Goal: Task Accomplishment & Management: Use online tool/utility

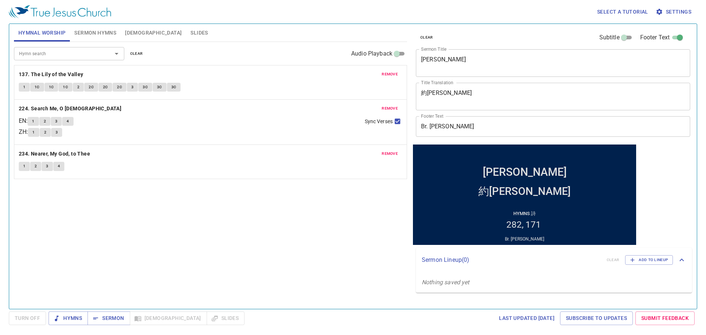
click at [392, 74] on span "remove" at bounding box center [390, 74] width 16 height 7
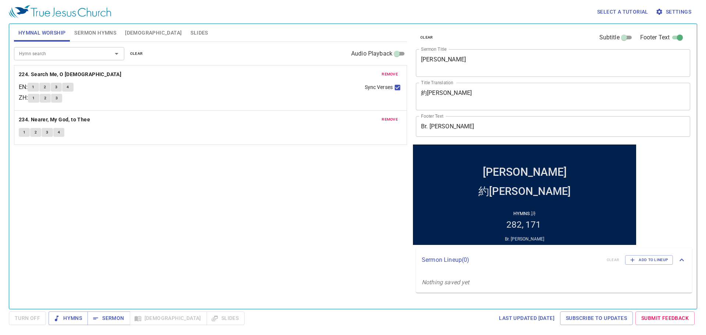
click at [392, 74] on span "remove" at bounding box center [390, 74] width 16 height 7
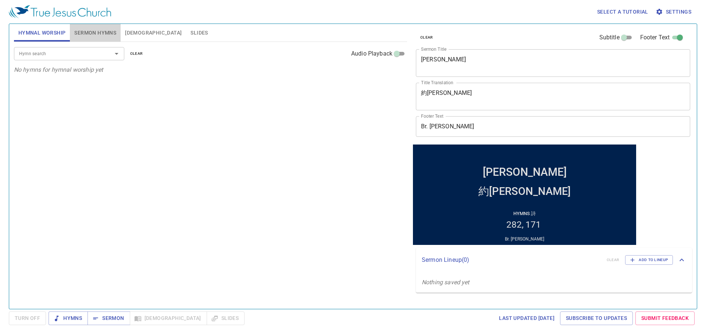
click at [95, 29] on button "Sermon Hymns" at bounding box center [95, 33] width 51 height 18
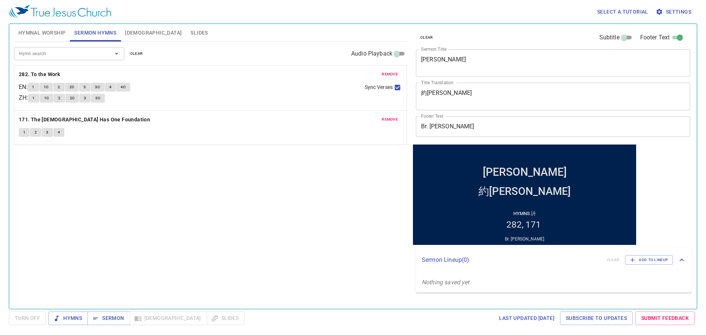
click at [383, 72] on span "remove" at bounding box center [390, 74] width 16 height 7
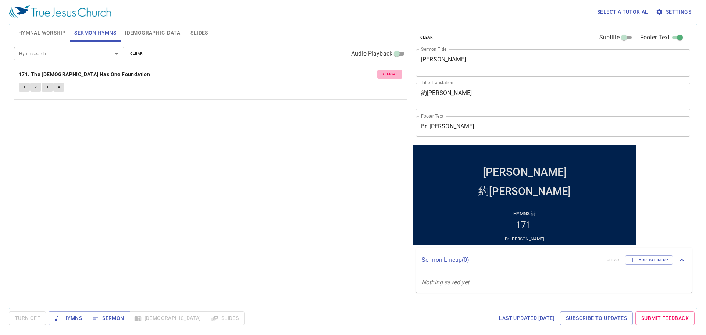
click at [383, 72] on span "remove" at bounding box center [390, 74] width 16 height 7
click at [56, 36] on span "Hymnal Worship" at bounding box center [41, 32] width 47 height 9
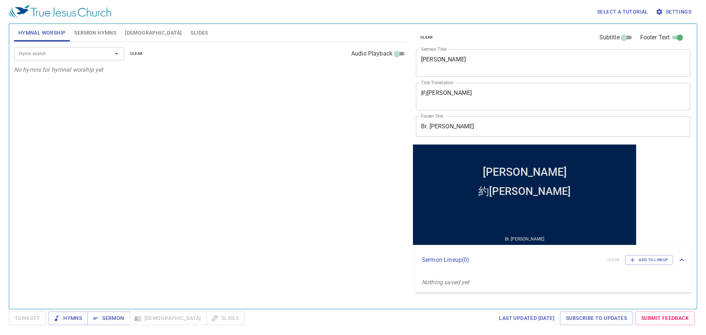
click at [133, 29] on span "[DEMOGRAPHIC_DATA]" at bounding box center [153, 32] width 57 height 9
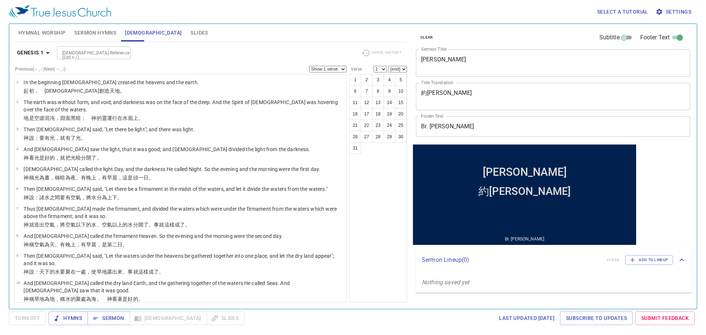
click at [500, 62] on textarea "King Joash" at bounding box center [553, 63] width 264 height 14
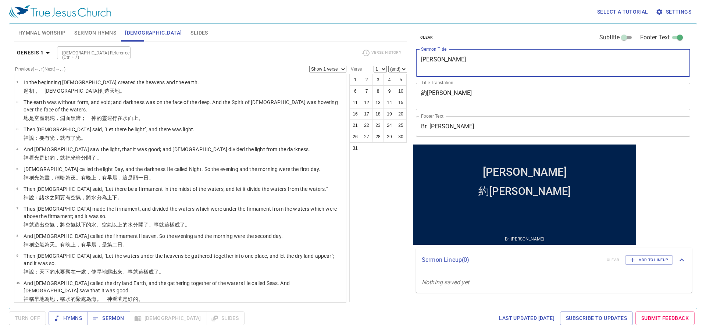
click at [500, 62] on textarea "King Joash" at bounding box center [553, 63] width 264 height 14
click at [481, 133] on input "Br. Justin Chen" at bounding box center [553, 126] width 274 height 21
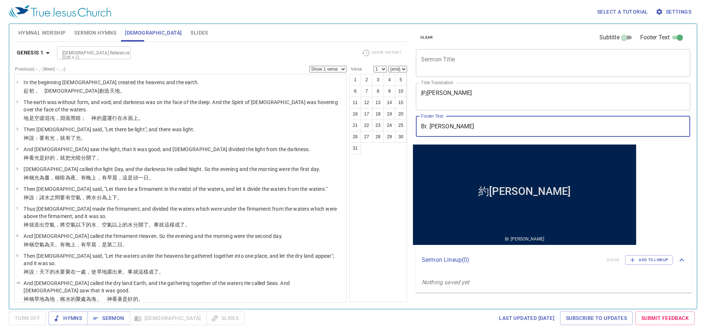
click at [481, 133] on input "Br. Justin Chen" at bounding box center [553, 126] width 274 height 21
click at [474, 92] on textarea "約阿施王" at bounding box center [553, 96] width 264 height 14
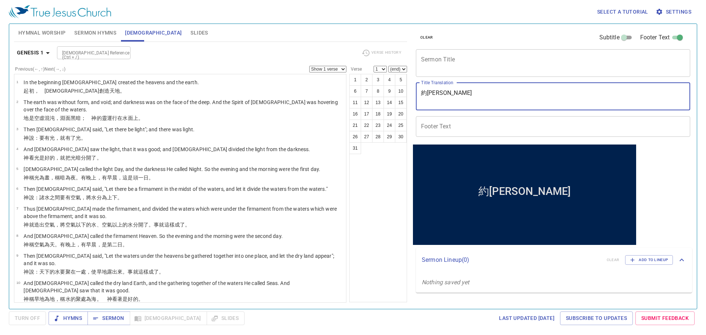
click at [474, 92] on textarea "約阿施王" at bounding box center [553, 96] width 264 height 14
click at [461, 68] on textarea "Sermon Title" at bounding box center [553, 63] width 264 height 14
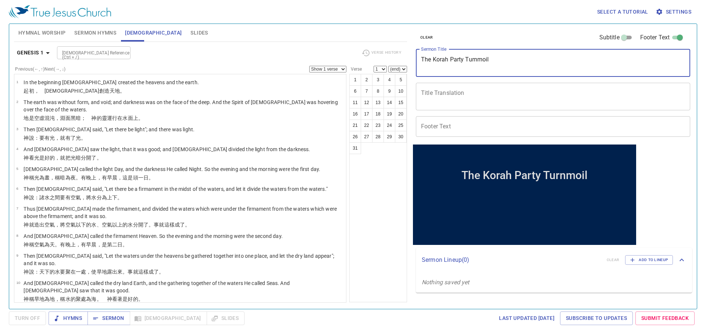
click at [466, 131] on input "Footer Text" at bounding box center [553, 126] width 274 height 21
type textarea "The Korah Party Turmoil"
click at [446, 102] on textarea "Title Translation" at bounding box center [553, 96] width 264 height 14
paste textarea "可拉黨"
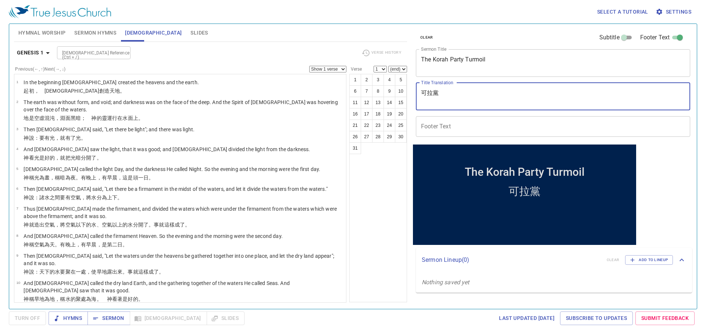
paste textarea "亂"
click at [466, 96] on textarea "可拉黨亂" at bounding box center [553, 96] width 264 height 14
click at [437, 94] on textarea "可拉黨亂" at bounding box center [553, 96] width 264 height 14
paste textarea
type textarea "可拉黨之亂"
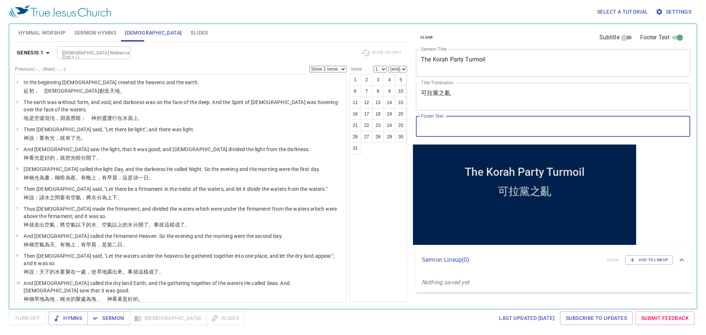
click at [453, 127] on input "Footer Text" at bounding box center [553, 126] width 274 height 21
click at [429, 125] on input "Footer Text" at bounding box center [553, 126] width 274 height 21
type input "Br. [PERSON_NAME]"
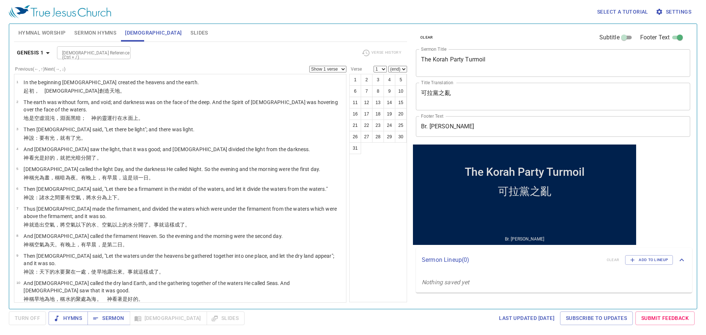
click at [469, 88] on div "可拉黨之亂 x Title Translation" at bounding box center [553, 97] width 274 height 28
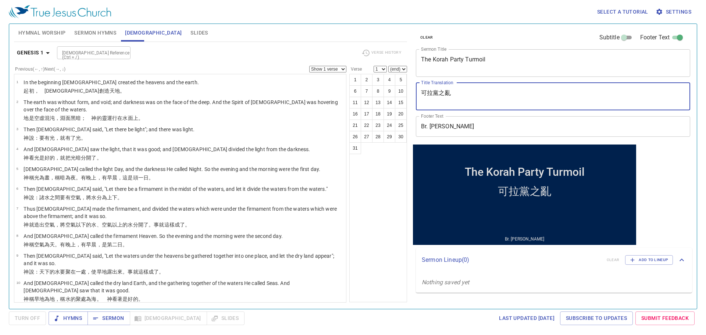
click at [500, 53] on div "The Korah Party Turmoil x Sermon Title" at bounding box center [553, 63] width 274 height 28
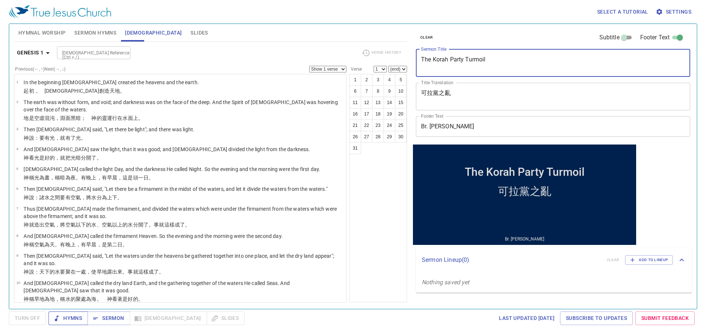
click at [65, 317] on span "Hymns" at bounding box center [68, 318] width 28 height 9
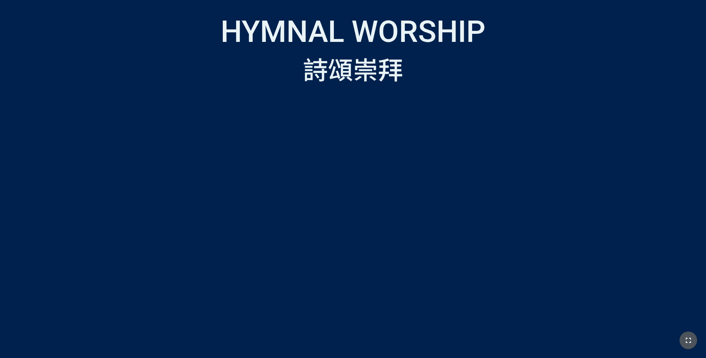
click at [683, 338] on button "button" at bounding box center [689, 341] width 18 height 18
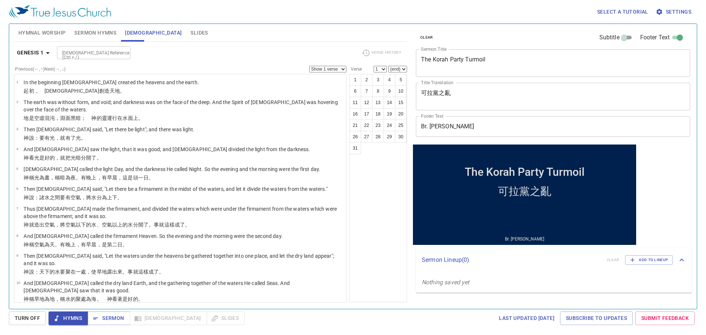
click at [33, 32] on span "Hymnal Worship" at bounding box center [41, 32] width 47 height 9
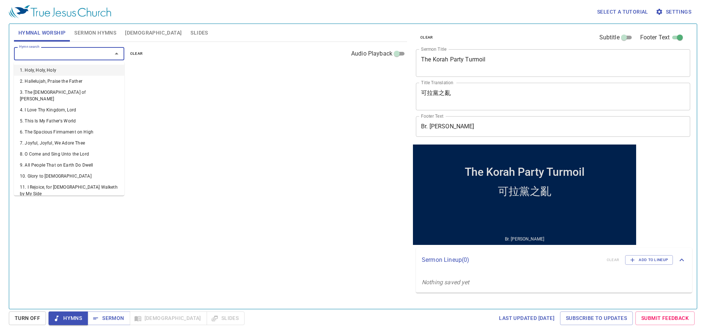
click at [88, 51] on input "Hymn search" at bounding box center [58, 53] width 84 height 8
type input "378"
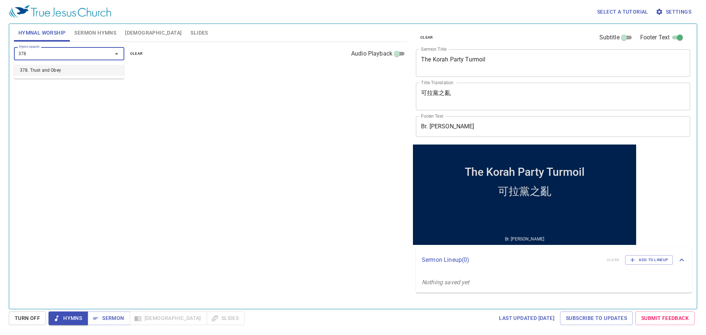
click at [70, 72] on li "378. Trust and Obey" at bounding box center [69, 70] width 110 height 11
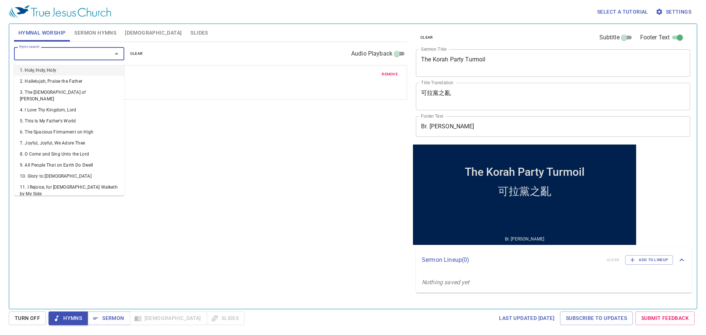
click at [77, 53] on input "Hymn search" at bounding box center [58, 53] width 84 height 8
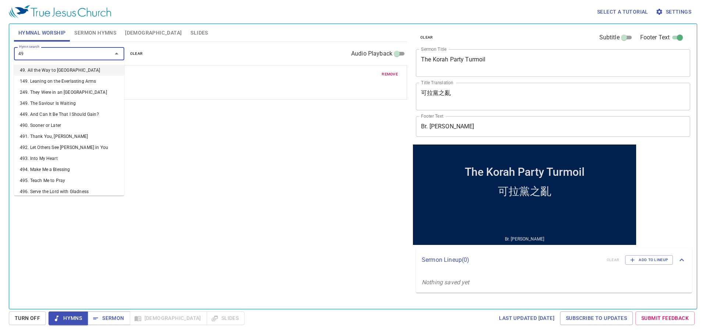
type input "493"
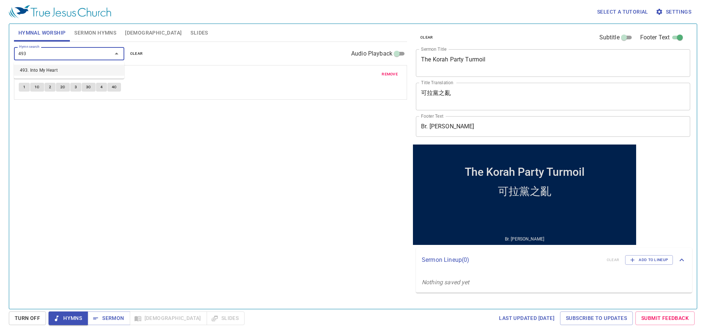
click at [62, 71] on li "493. Into My Heart" at bounding box center [69, 70] width 110 height 11
click at [79, 51] on input "Hymn search" at bounding box center [58, 53] width 84 height 8
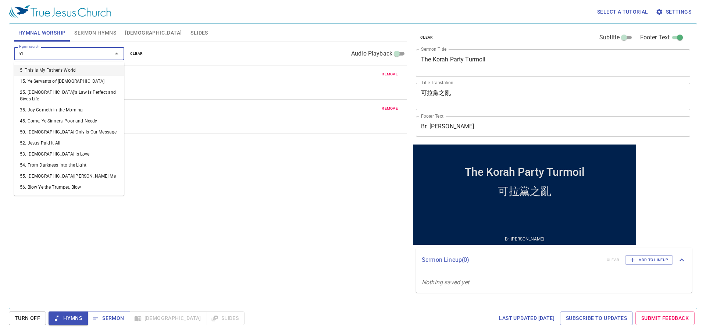
type input "514"
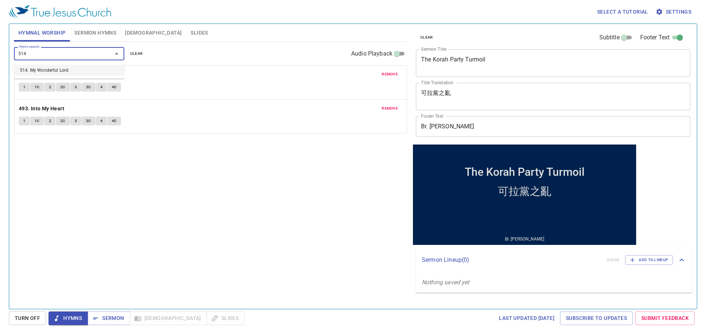
click at [70, 73] on li "514. My Wonderful Lord" at bounding box center [69, 70] width 110 height 11
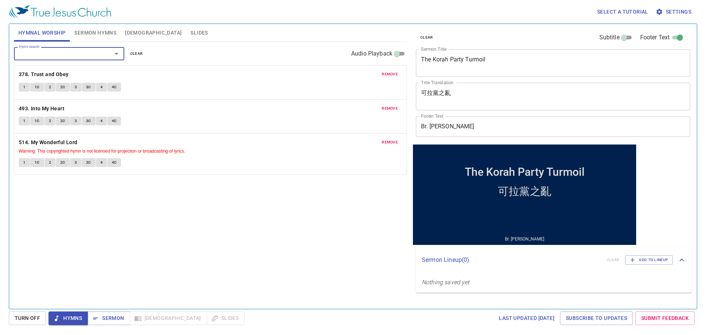
click at [109, 35] on span "Sermon Hymns" at bounding box center [95, 32] width 42 height 9
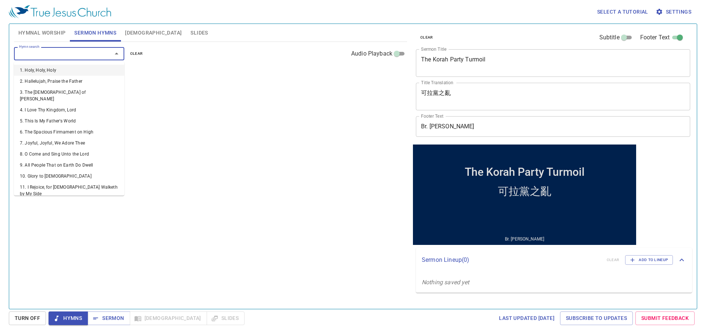
click at [65, 56] on input "Hymn search" at bounding box center [58, 53] width 84 height 8
type input "339"
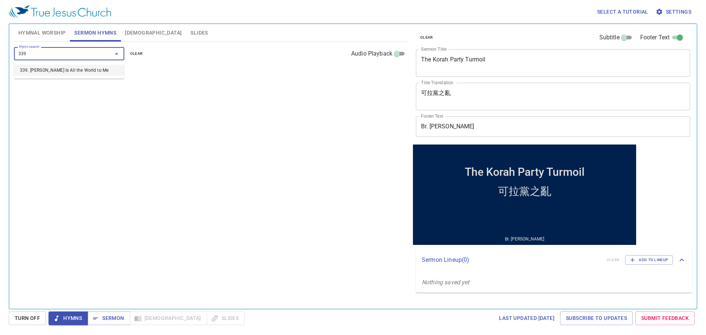
click at [60, 74] on li "339. [DEMOGRAPHIC_DATA] Is All the World to Me" at bounding box center [69, 70] width 110 height 11
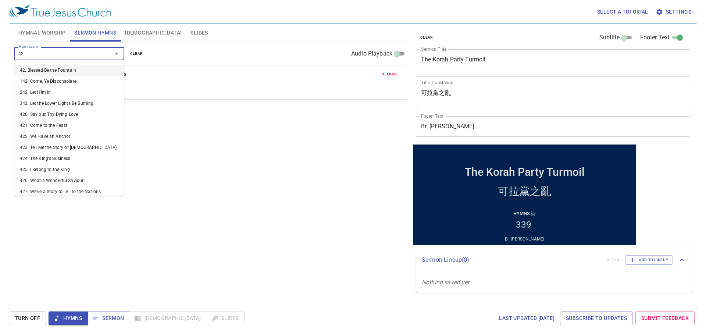
type input "428"
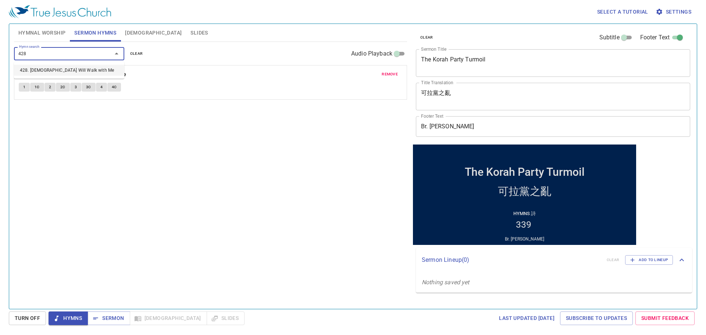
click at [64, 72] on li "428. [DEMOGRAPHIC_DATA] Will Walk with Me" at bounding box center [69, 70] width 110 height 11
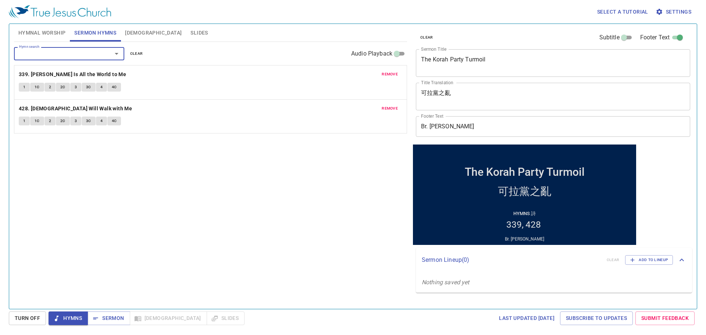
click at [481, 57] on textarea "The Korah Party Turmoil" at bounding box center [553, 63] width 264 height 14
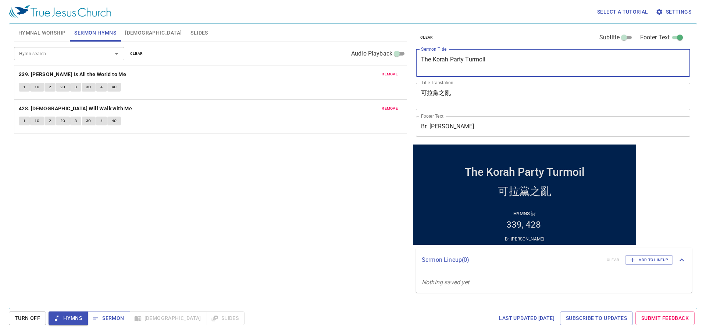
click at [481, 57] on textarea "The Korah Party Turmoil" at bounding box center [553, 63] width 264 height 14
click at [442, 93] on textarea "可拉黨之亂" at bounding box center [553, 96] width 264 height 14
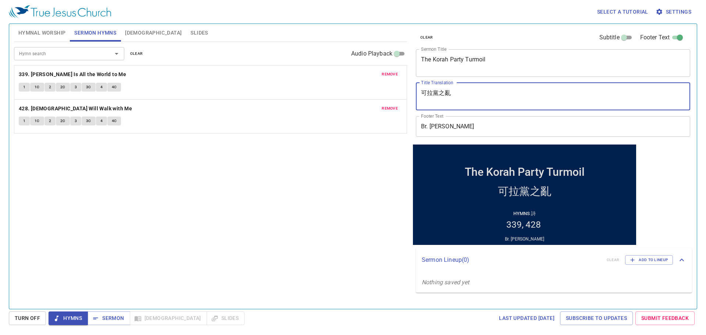
click at [442, 93] on textarea "可拉黨之亂" at bounding box center [553, 96] width 264 height 14
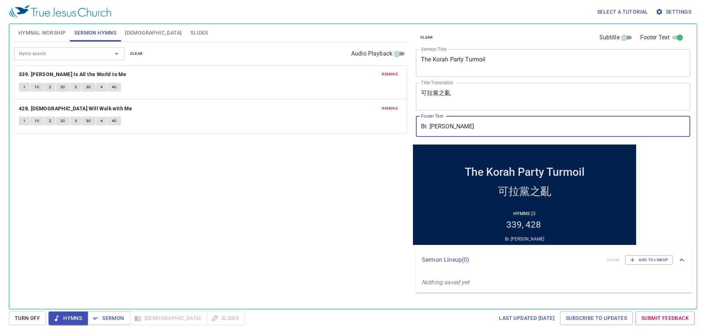
click at [431, 126] on input "Br. [PERSON_NAME]" at bounding box center [553, 126] width 274 height 21
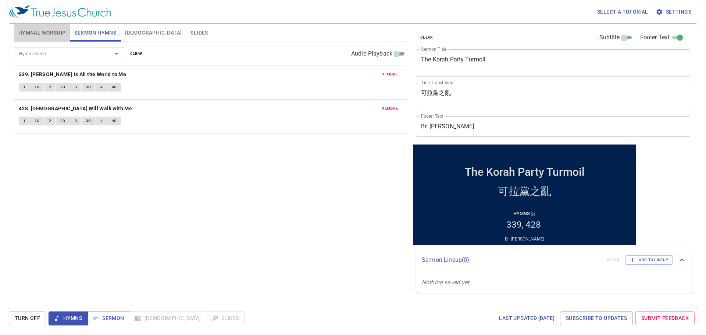
click at [36, 37] on span "Hymnal Worship" at bounding box center [41, 32] width 47 height 9
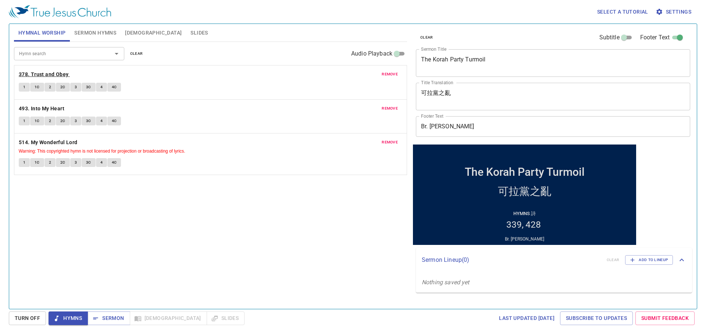
click at [30, 72] on b "378. Trust and Obey" at bounding box center [44, 74] width 50 height 9
click at [25, 86] on span "1" at bounding box center [24, 87] width 2 height 7
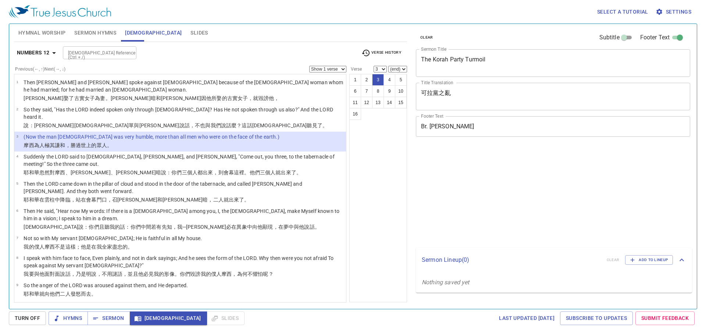
select select "3"
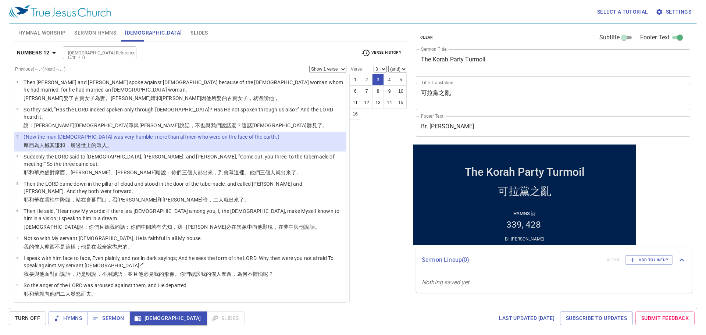
scroll to position [37, 0]
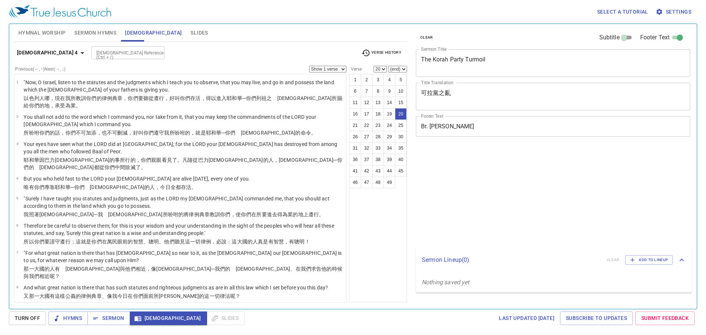
select select "20"
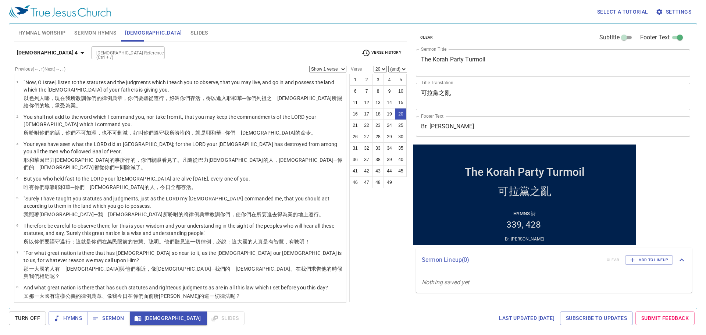
scroll to position [372, 0]
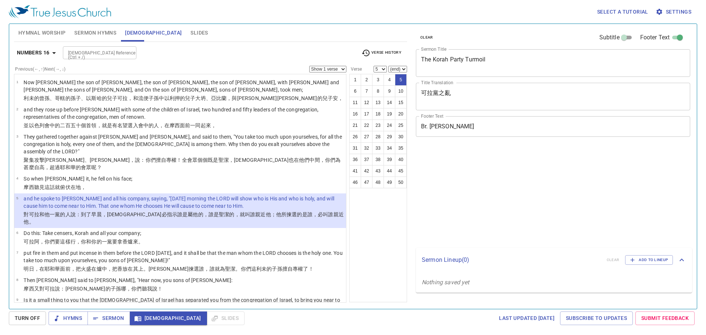
select select "5"
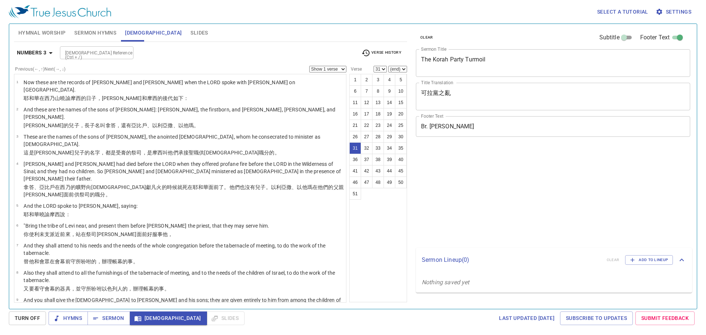
select select "31"
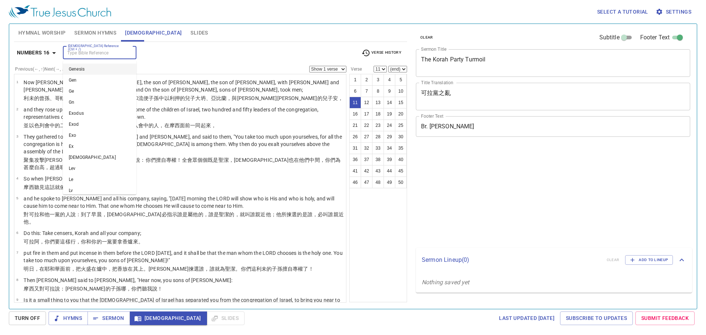
select select "11"
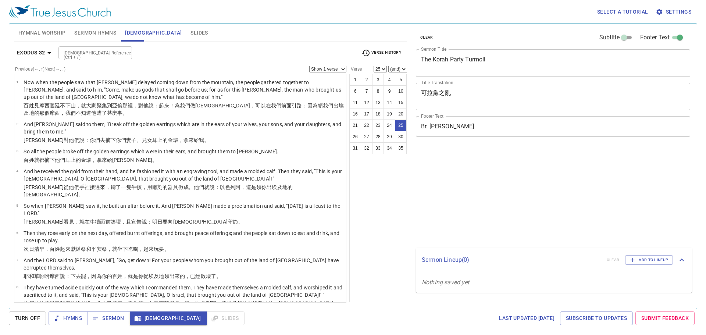
select select "25"
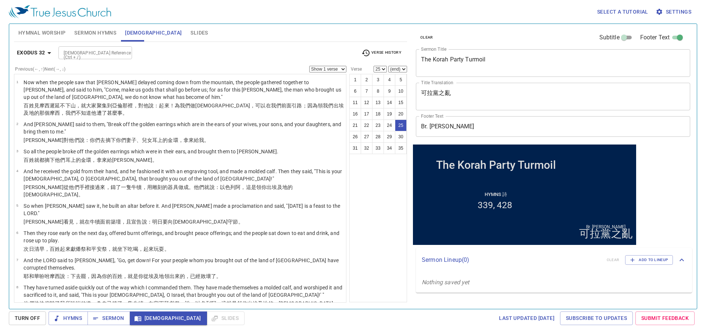
scroll to position [493, 0]
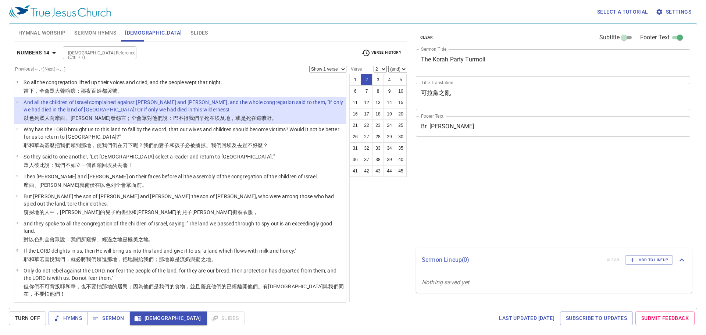
select select "2"
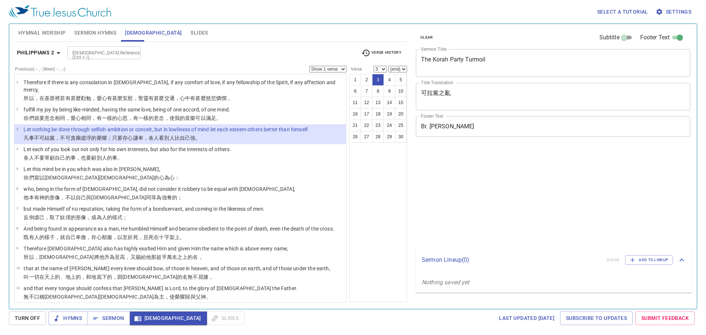
select select "3"
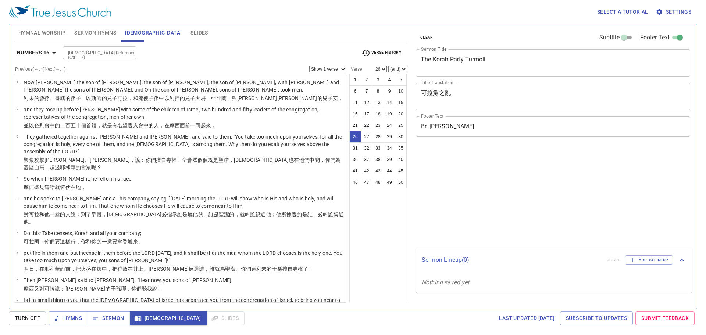
select select "26"
select select "19"
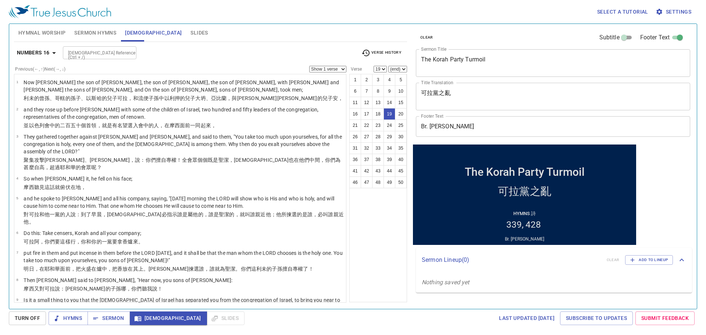
scroll to position [341, 0]
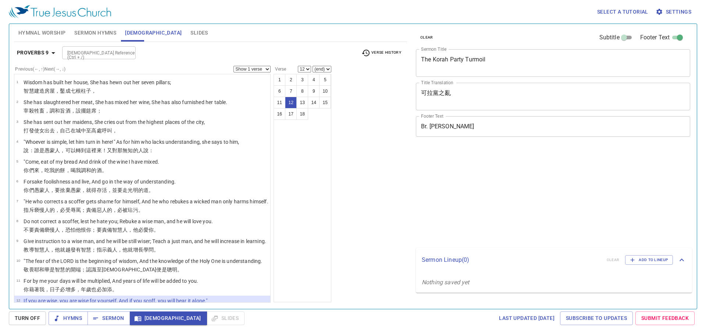
select select "12"
